Goal: Find specific page/section: Find specific page/section

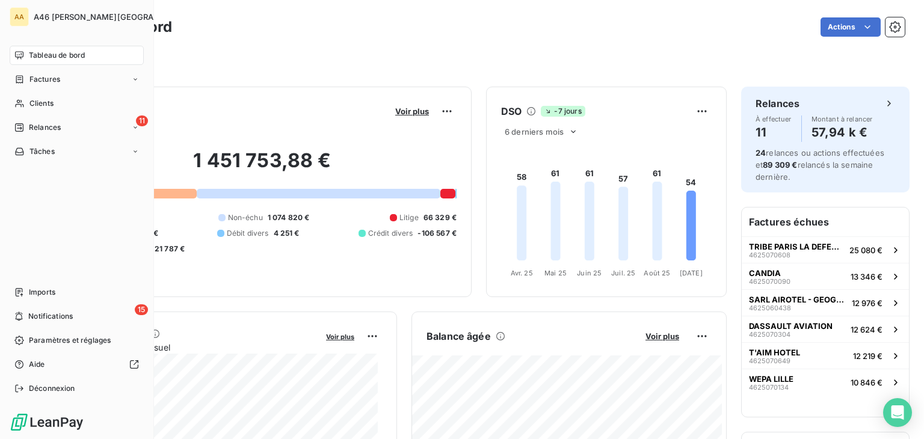
click at [40, 51] on span "Tableau de bord" at bounding box center [57, 55] width 56 height 11
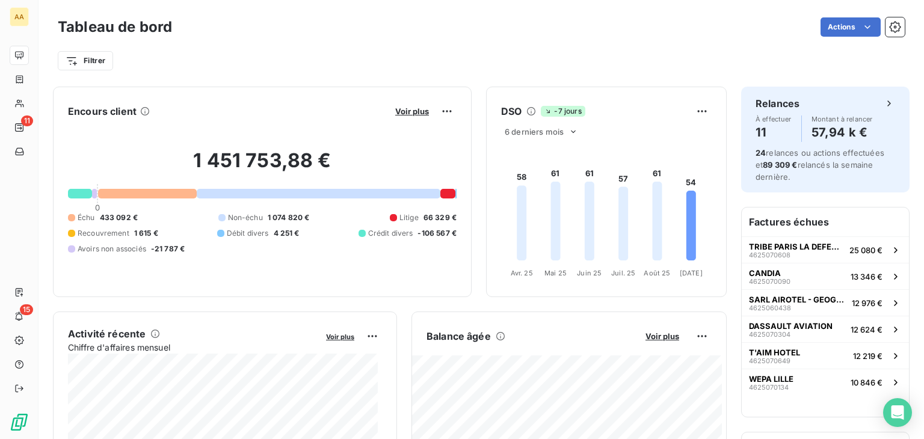
click at [588, 345] on div "Balance âgée Voir plus" at bounding box center [569, 336] width 314 height 19
